Goal: Book appointment/travel/reservation

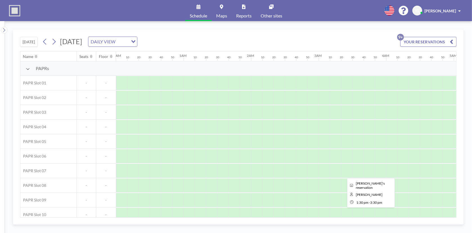
scroll to position [0, 725]
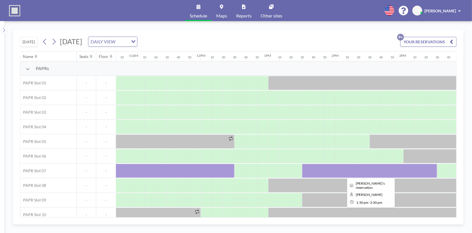
click at [342, 174] on div at bounding box center [369, 171] width 135 height 14
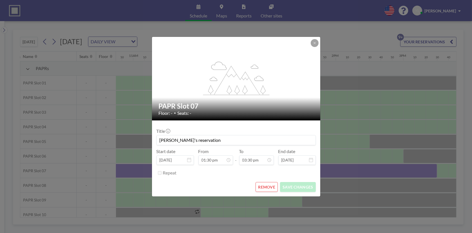
click at [274, 186] on button "REMOVE" at bounding box center [266, 187] width 22 height 10
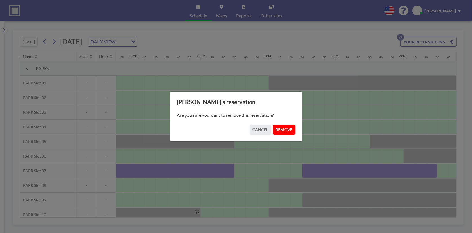
click at [281, 129] on button "REMOVE" at bounding box center [284, 130] width 22 height 10
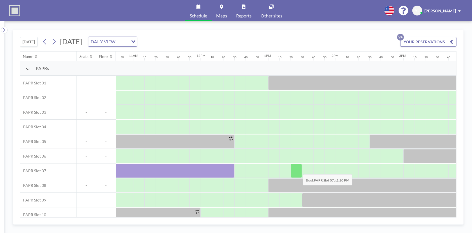
click at [298, 170] on div at bounding box center [296, 171] width 11 height 14
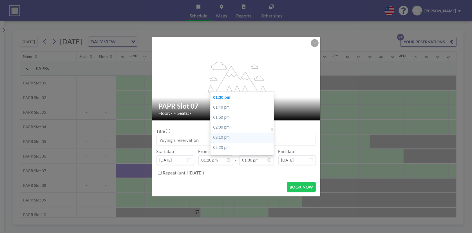
scroll to position [895, 0]
click at [240, 134] on div "03:30 pm" at bounding box center [243, 133] width 66 height 10
click at [261, 160] on input "03:30 pm" at bounding box center [256, 160] width 35 height 10
click at [232, 104] on div "03:40 pm" at bounding box center [243, 107] width 66 height 10
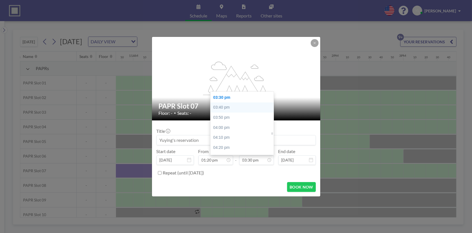
type input "03:40 pm"
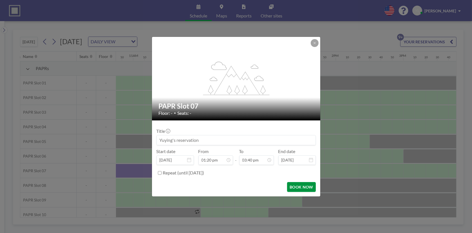
click at [306, 184] on button "BOOK NOW" at bounding box center [301, 187] width 28 height 10
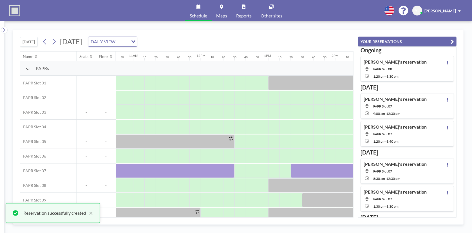
scroll to position [1, 0]
click at [45, 40] on icon at bounding box center [44, 41] width 5 height 8
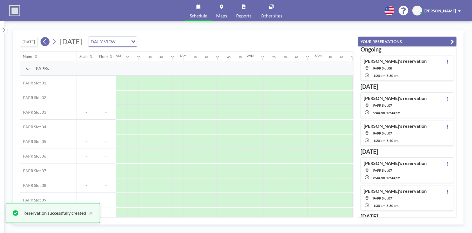
click at [45, 40] on icon at bounding box center [44, 41] width 5 height 8
click at [47, 40] on icon at bounding box center [44, 41] width 5 height 8
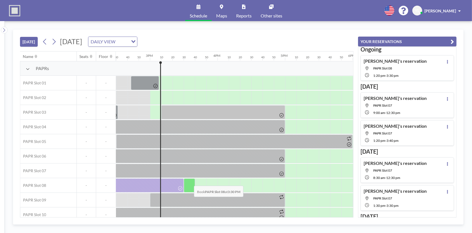
scroll to position [0, 973]
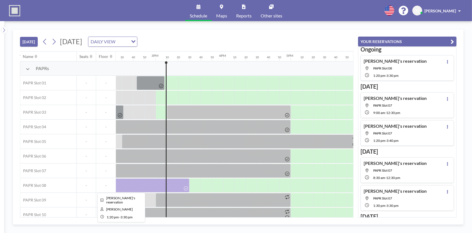
click at [144, 180] on div at bounding box center [116, 185] width 146 height 14
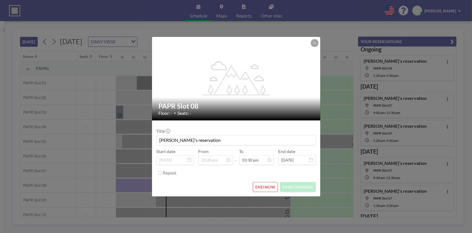
scroll to position [930, 0]
click at [268, 185] on button "END NOW" at bounding box center [265, 187] width 25 height 10
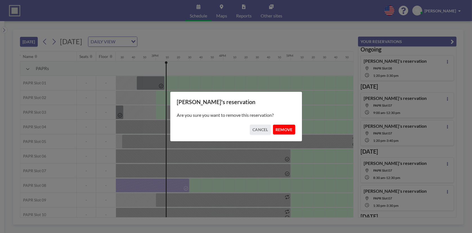
click at [284, 130] on button "REMOVE" at bounding box center [284, 130] width 22 height 10
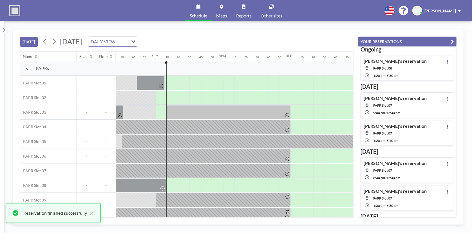
scroll to position [0, 0]
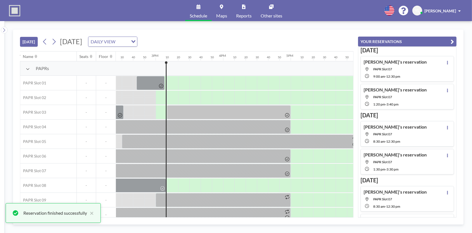
click at [449, 39] on button "YOUR RESERVATIONS" at bounding box center [407, 42] width 98 height 10
